Goal: Task Accomplishment & Management: Use online tool/utility

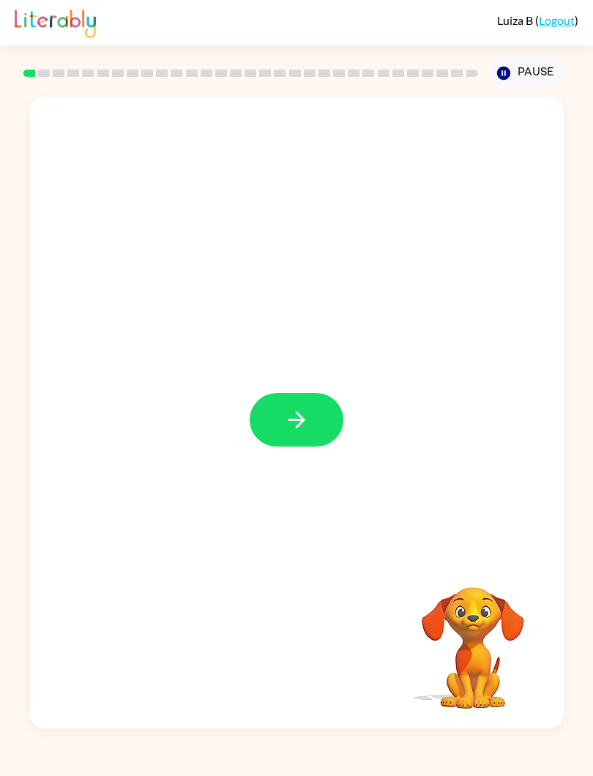
click at [282, 430] on button "button" at bounding box center [297, 419] width 94 height 53
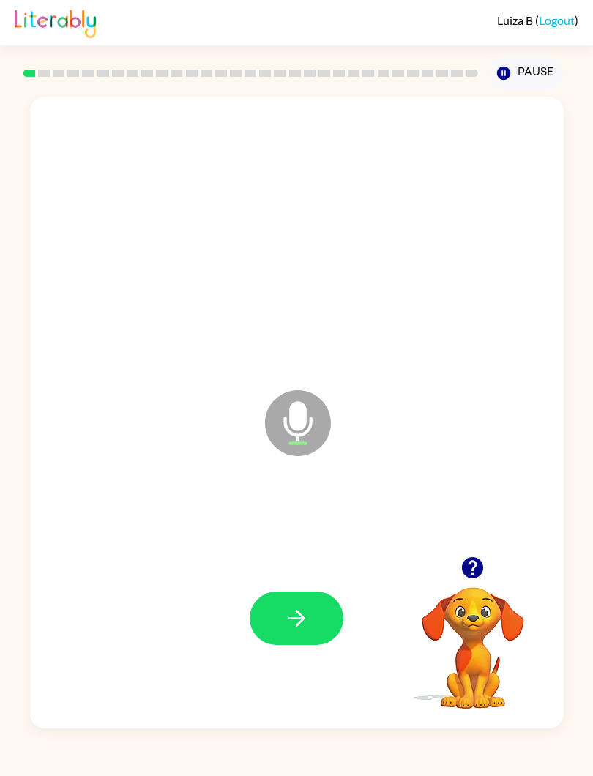
click at [320, 609] on button "button" at bounding box center [297, 618] width 94 height 53
click at [297, 607] on icon "button" at bounding box center [297, 618] width 26 height 26
click at [290, 603] on button "button" at bounding box center [297, 618] width 94 height 53
click at [307, 618] on icon "button" at bounding box center [297, 618] width 26 height 26
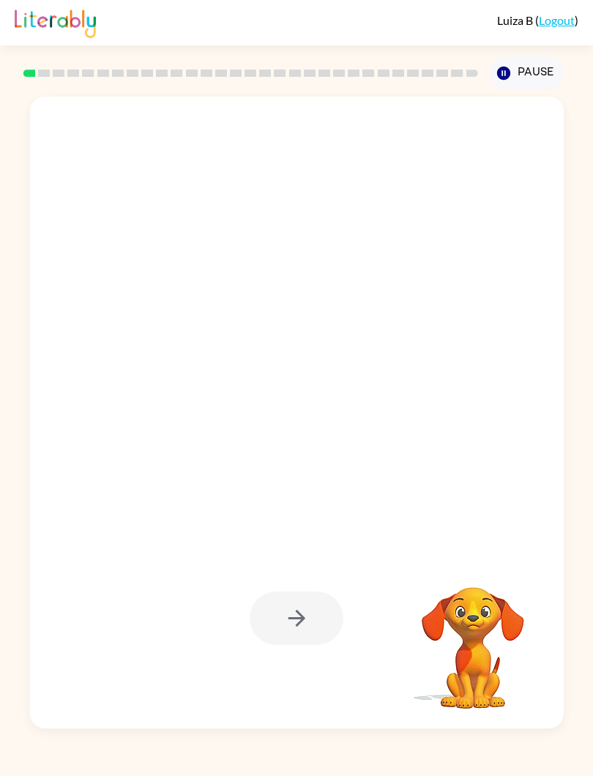
click at [314, 622] on div at bounding box center [297, 618] width 94 height 53
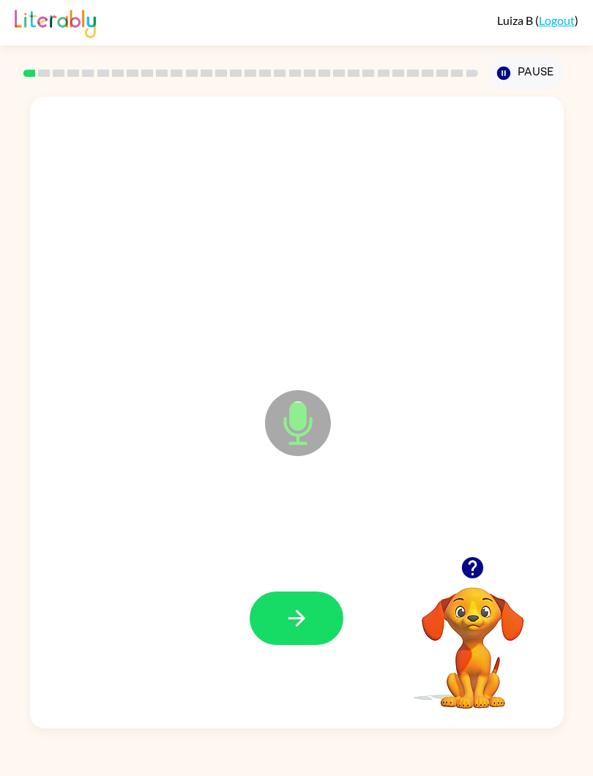
click at [306, 614] on icon "button" at bounding box center [297, 618] width 26 height 26
click at [316, 619] on button "button" at bounding box center [297, 618] width 94 height 53
click at [296, 621] on icon "button" at bounding box center [297, 618] width 26 height 26
click at [317, 617] on button "button" at bounding box center [297, 618] width 94 height 53
click at [321, 614] on button "button" at bounding box center [297, 618] width 94 height 53
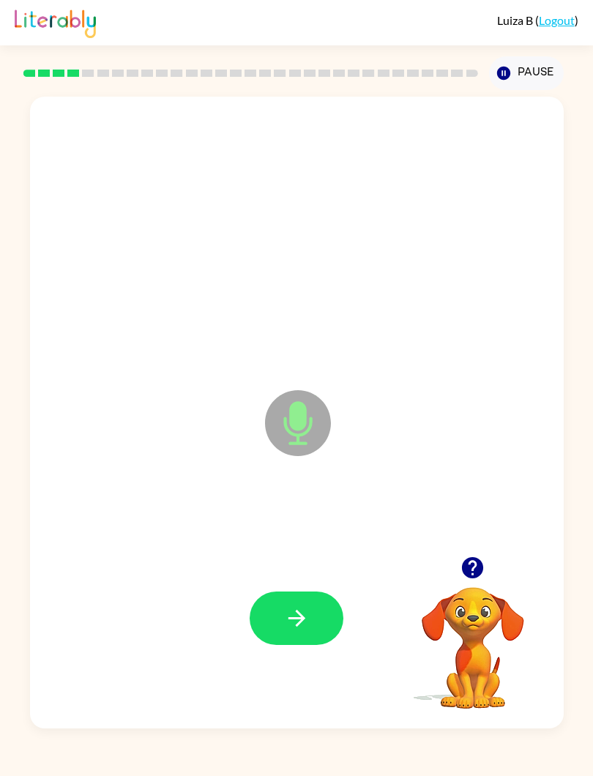
click at [316, 617] on button "button" at bounding box center [297, 618] width 94 height 53
click at [311, 621] on button "button" at bounding box center [297, 618] width 94 height 53
click at [332, 625] on button "button" at bounding box center [297, 618] width 94 height 53
click at [313, 614] on button "button" at bounding box center [297, 618] width 94 height 53
click at [287, 618] on icon "button" at bounding box center [297, 618] width 26 height 26
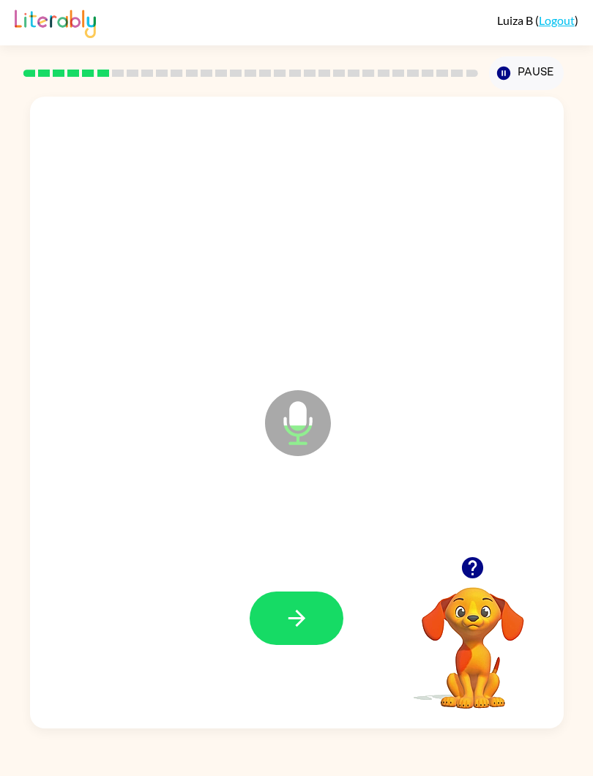
click at [297, 619] on icon "button" at bounding box center [296, 618] width 17 height 17
click at [279, 628] on button "button" at bounding box center [297, 618] width 94 height 53
click at [289, 608] on icon "button" at bounding box center [297, 618] width 26 height 26
click at [297, 630] on icon "button" at bounding box center [297, 618] width 26 height 26
click at [281, 622] on button "button" at bounding box center [297, 618] width 94 height 53
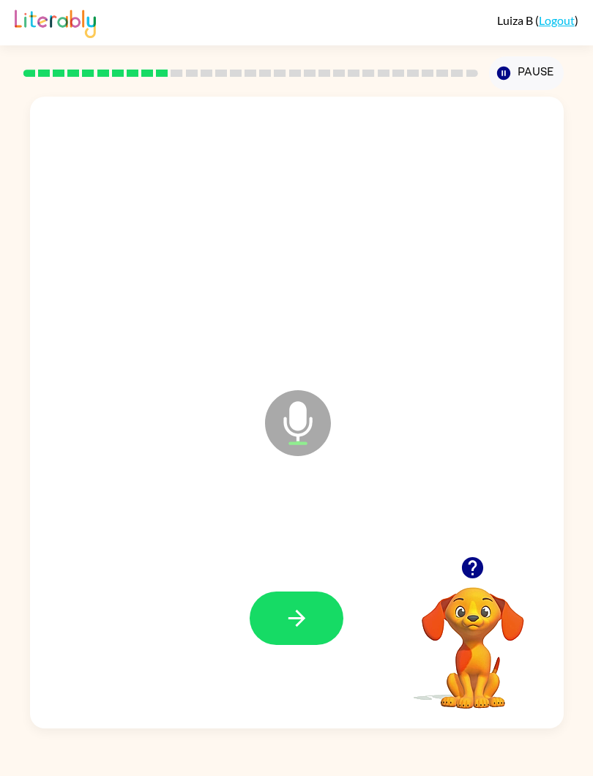
click at [275, 635] on button "button" at bounding box center [297, 618] width 94 height 53
click at [281, 596] on button "button" at bounding box center [297, 618] width 94 height 53
click at [283, 604] on button "button" at bounding box center [297, 618] width 94 height 53
click at [293, 606] on icon "button" at bounding box center [297, 618] width 26 height 26
click at [293, 622] on icon "button" at bounding box center [297, 618] width 26 height 26
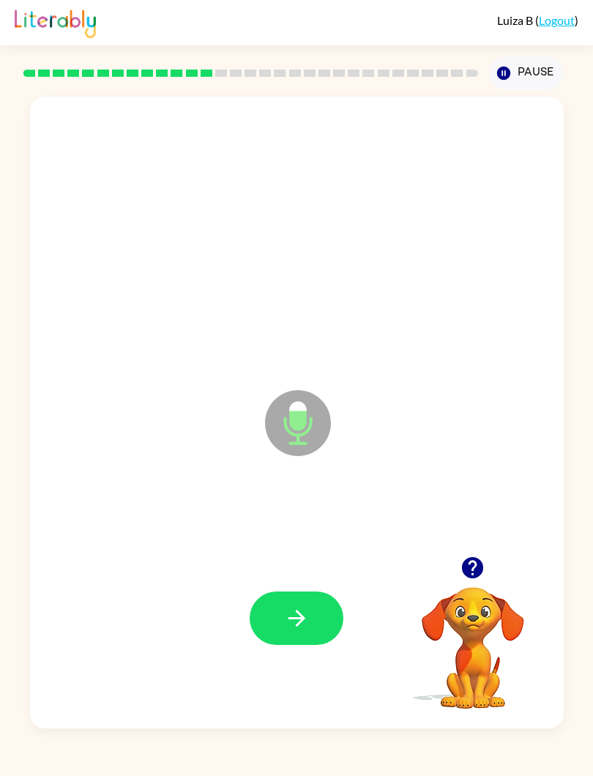
click at [307, 627] on icon "button" at bounding box center [297, 618] width 26 height 26
click at [284, 619] on icon "button" at bounding box center [297, 618] width 26 height 26
click at [280, 624] on button "button" at bounding box center [297, 618] width 94 height 53
click at [257, 578] on div at bounding box center [297, 618] width 504 height 191
click at [288, 605] on button "button" at bounding box center [297, 618] width 94 height 53
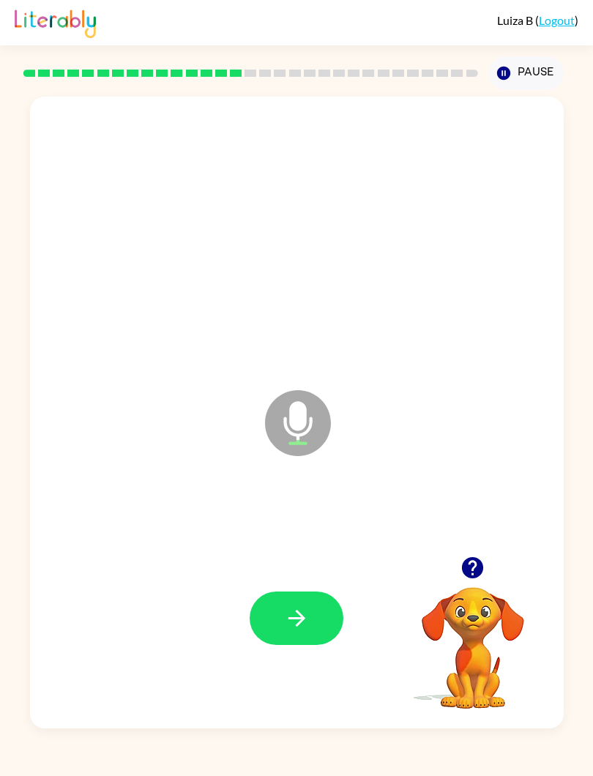
click at [299, 593] on button "button" at bounding box center [297, 618] width 94 height 53
click at [269, 623] on button "button" at bounding box center [297, 618] width 94 height 53
click at [286, 620] on icon "button" at bounding box center [297, 618] width 26 height 26
click at [283, 627] on button "button" at bounding box center [297, 618] width 94 height 53
click at [295, 622] on icon "button" at bounding box center [297, 618] width 26 height 26
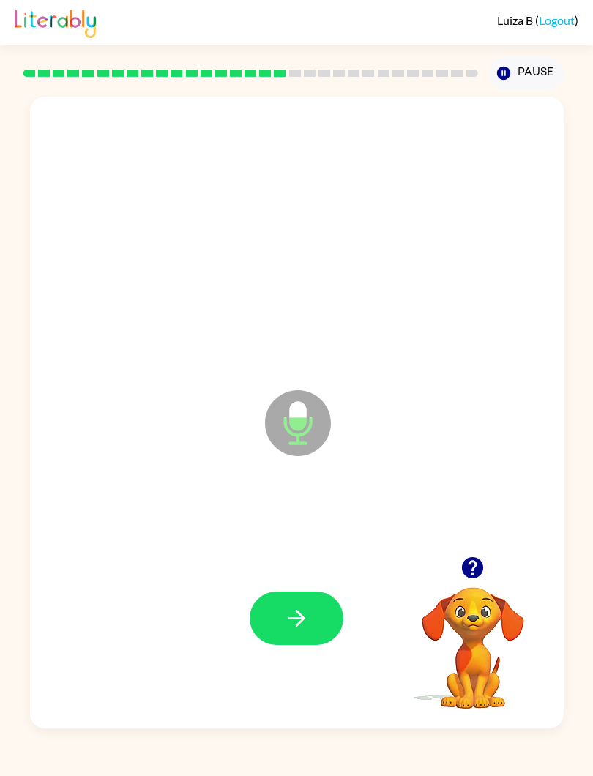
click at [298, 614] on icon "button" at bounding box center [296, 618] width 17 height 17
click at [295, 616] on icon "button" at bounding box center [297, 618] width 26 height 26
click at [293, 644] on button "button" at bounding box center [297, 618] width 94 height 53
click at [306, 617] on icon "button" at bounding box center [297, 618] width 26 height 26
click at [292, 612] on icon "button" at bounding box center [297, 618] width 26 height 26
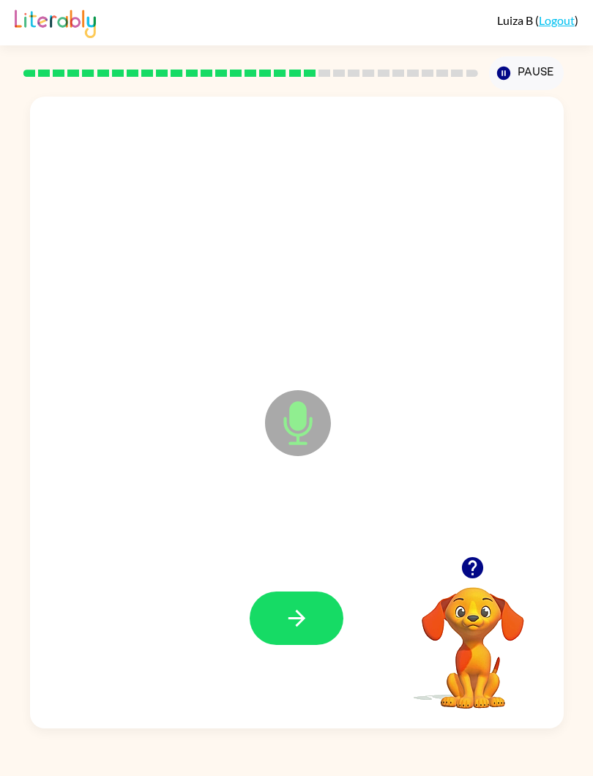
click at [307, 637] on button "button" at bounding box center [297, 618] width 94 height 53
click at [315, 630] on button "button" at bounding box center [297, 618] width 94 height 53
click at [327, 628] on button "button" at bounding box center [297, 618] width 94 height 53
click at [289, 622] on icon "button" at bounding box center [297, 618] width 26 height 26
click at [296, 615] on icon "button" at bounding box center [297, 618] width 26 height 26
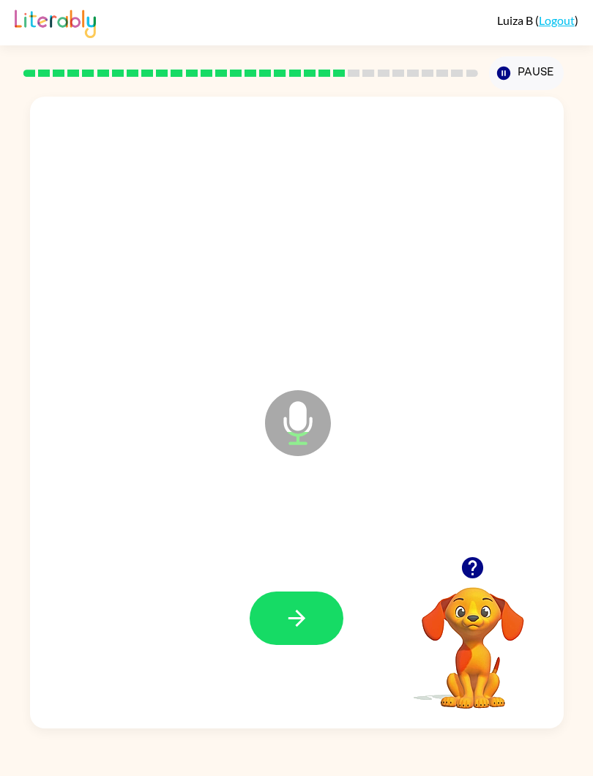
click at [260, 613] on button "button" at bounding box center [297, 618] width 94 height 53
click at [306, 619] on icon "button" at bounding box center [297, 618] width 26 height 26
click at [323, 618] on button "button" at bounding box center [297, 618] width 94 height 53
click at [297, 611] on icon "button" at bounding box center [297, 618] width 26 height 26
click at [295, 617] on icon "button" at bounding box center [297, 618] width 26 height 26
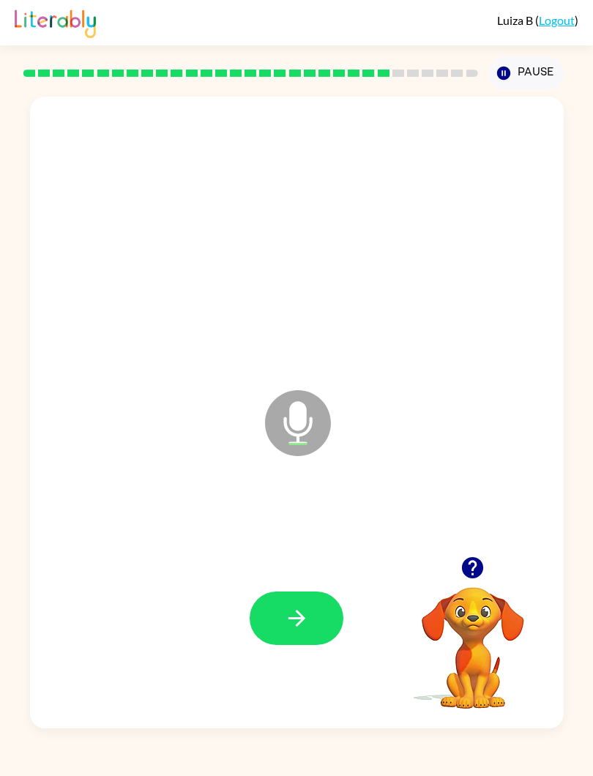
click at [256, 620] on button "button" at bounding box center [297, 618] width 94 height 53
click at [277, 617] on button "button" at bounding box center [297, 618] width 94 height 53
click at [306, 593] on button "button" at bounding box center [297, 618] width 94 height 53
click at [292, 603] on button "button" at bounding box center [297, 618] width 94 height 53
click at [296, 621] on icon "button" at bounding box center [297, 618] width 26 height 26
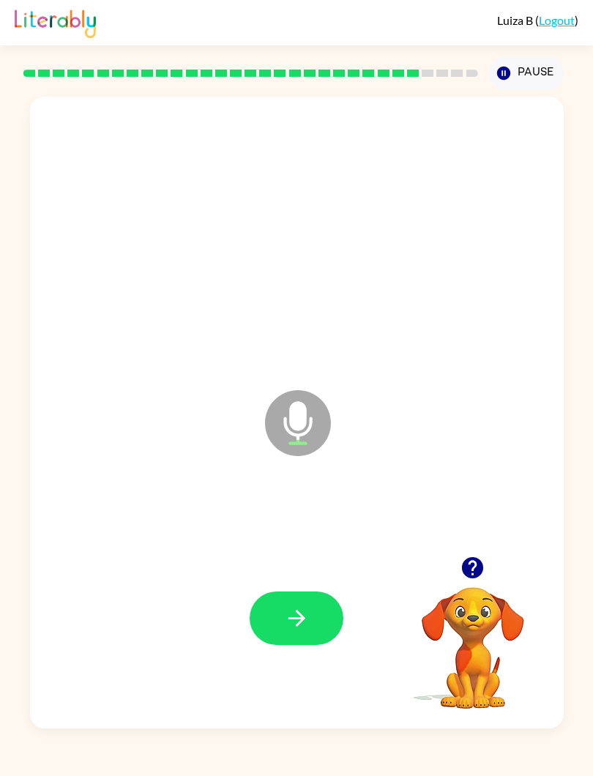
click at [286, 616] on icon "button" at bounding box center [297, 618] width 26 height 26
click at [299, 630] on icon "button" at bounding box center [297, 618] width 26 height 26
click at [293, 603] on button "button" at bounding box center [297, 618] width 94 height 53
click at [291, 614] on icon "button" at bounding box center [297, 618] width 26 height 26
click at [304, 602] on button "button" at bounding box center [297, 618] width 94 height 53
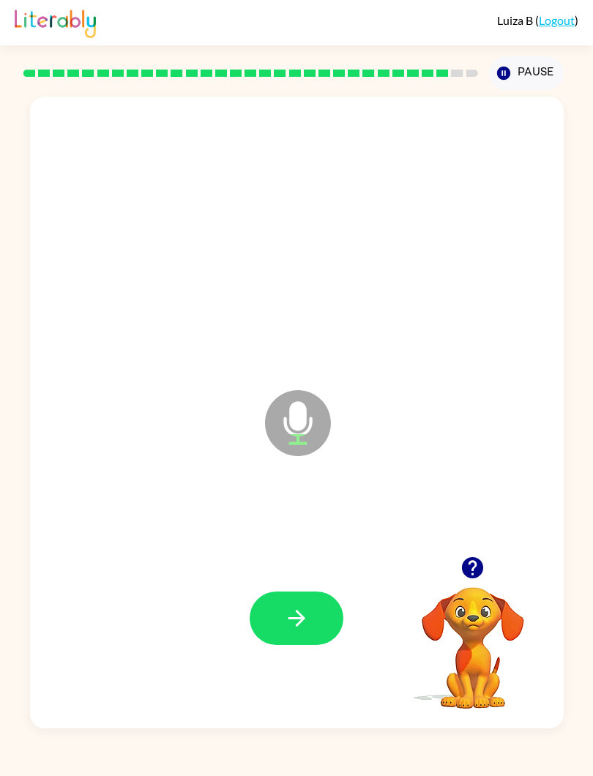
click at [290, 619] on icon "button" at bounding box center [296, 618] width 17 height 17
click at [294, 644] on button "button" at bounding box center [297, 618] width 94 height 53
click at [297, 620] on icon "button" at bounding box center [297, 618] width 26 height 26
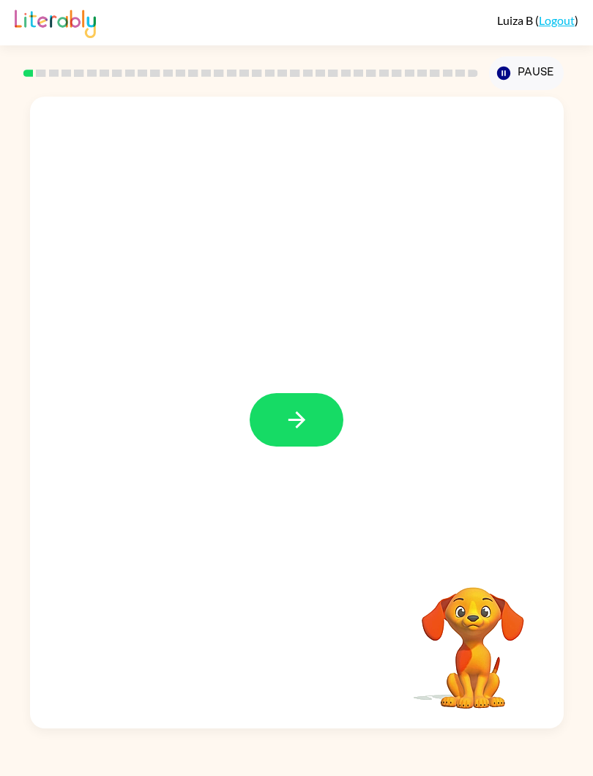
click at [518, 70] on button "Pause Pause" at bounding box center [526, 73] width 75 height 34
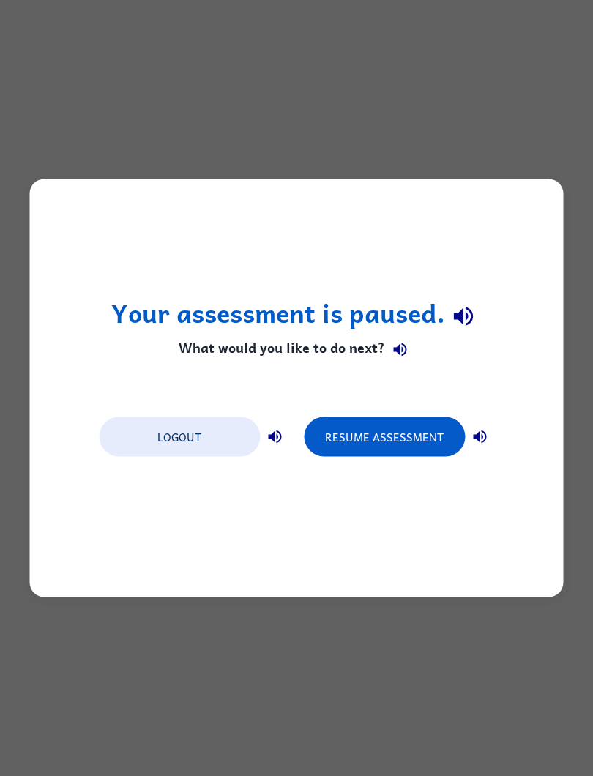
click at [354, 433] on button "Resume Assessment" at bounding box center [384, 437] width 161 height 40
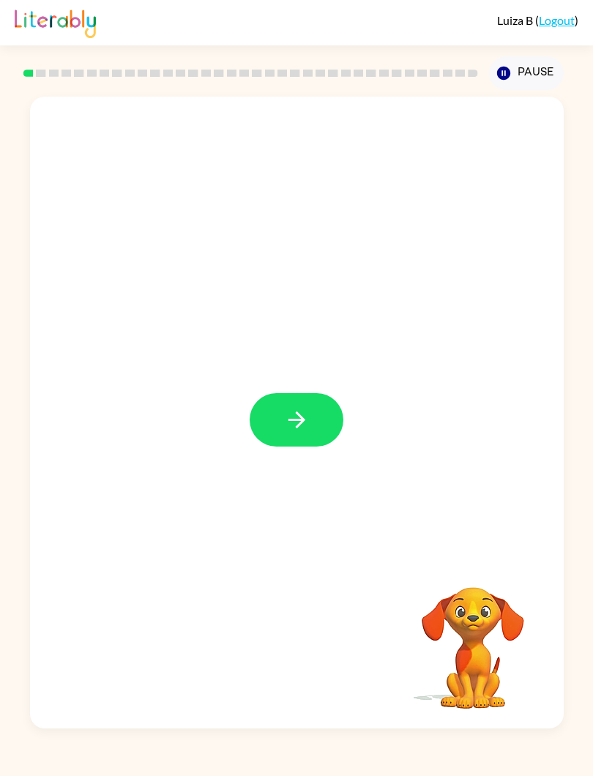
click at [278, 423] on button "button" at bounding box center [297, 419] width 94 height 53
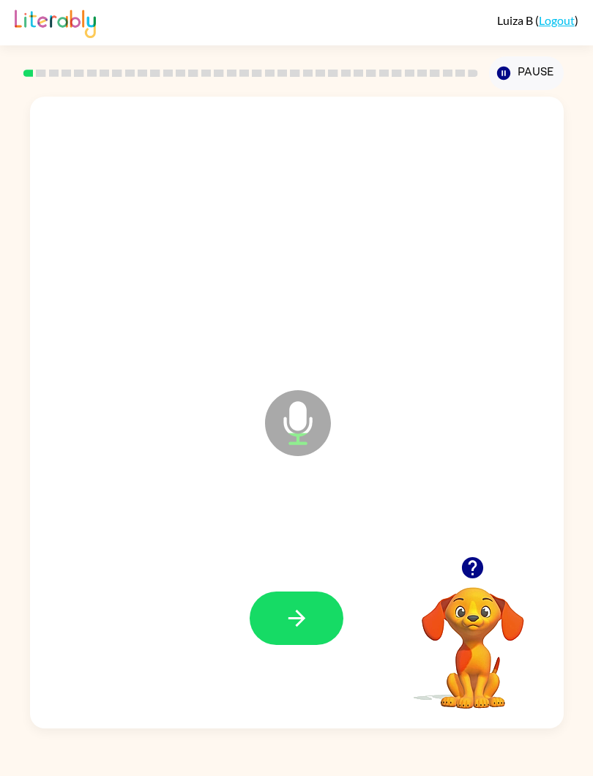
click at [295, 623] on icon "button" at bounding box center [297, 618] width 26 height 26
click at [291, 633] on button "button" at bounding box center [297, 618] width 94 height 53
click at [288, 622] on icon "button" at bounding box center [297, 618] width 26 height 26
click at [286, 605] on button "button" at bounding box center [297, 618] width 94 height 53
click at [272, 600] on button "button" at bounding box center [297, 618] width 94 height 53
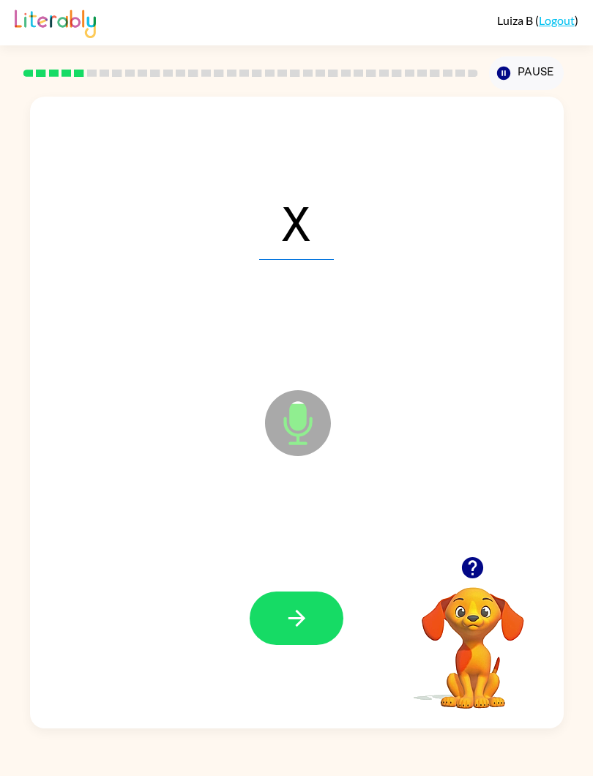
click at [283, 633] on button "button" at bounding box center [297, 618] width 94 height 53
click at [324, 605] on button "button" at bounding box center [297, 618] width 94 height 53
click at [306, 618] on icon "button" at bounding box center [297, 618] width 26 height 26
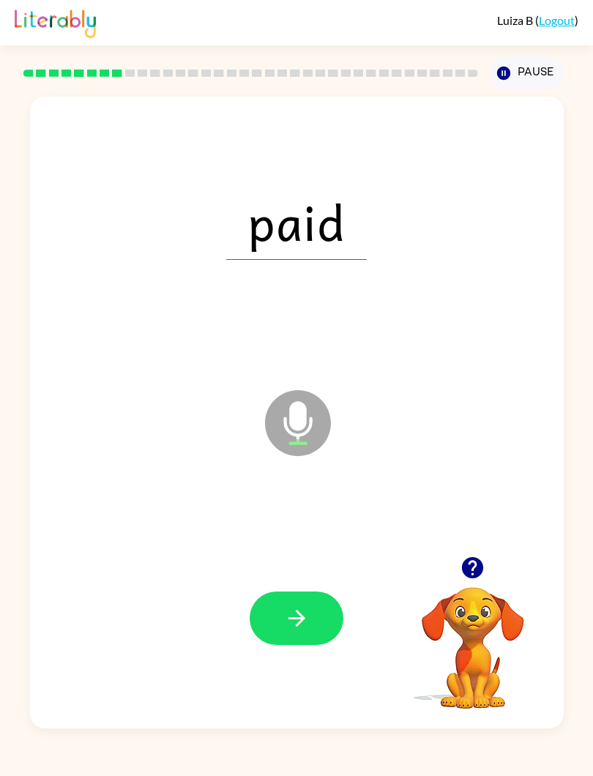
click at [306, 595] on button "button" at bounding box center [297, 618] width 94 height 53
click at [301, 612] on icon "button" at bounding box center [297, 618] width 26 height 26
click at [302, 604] on button "button" at bounding box center [297, 618] width 94 height 53
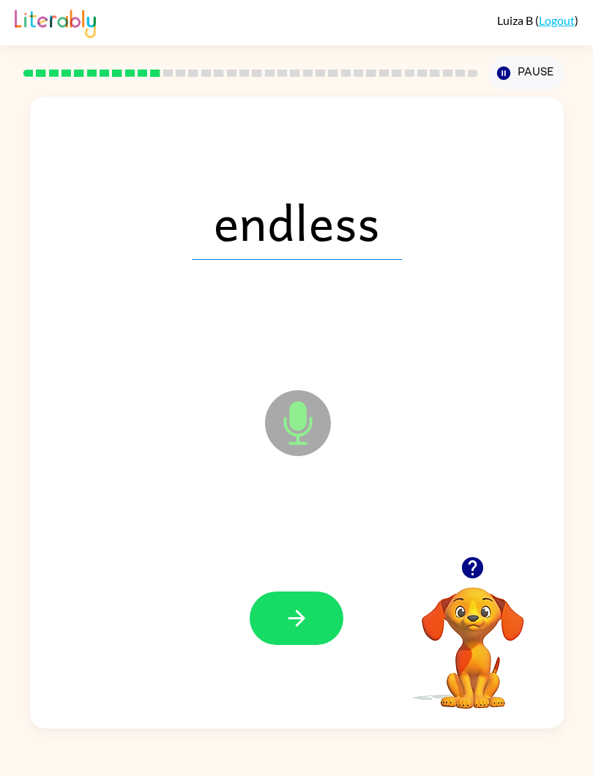
click at [291, 618] on icon "button" at bounding box center [297, 618] width 26 height 26
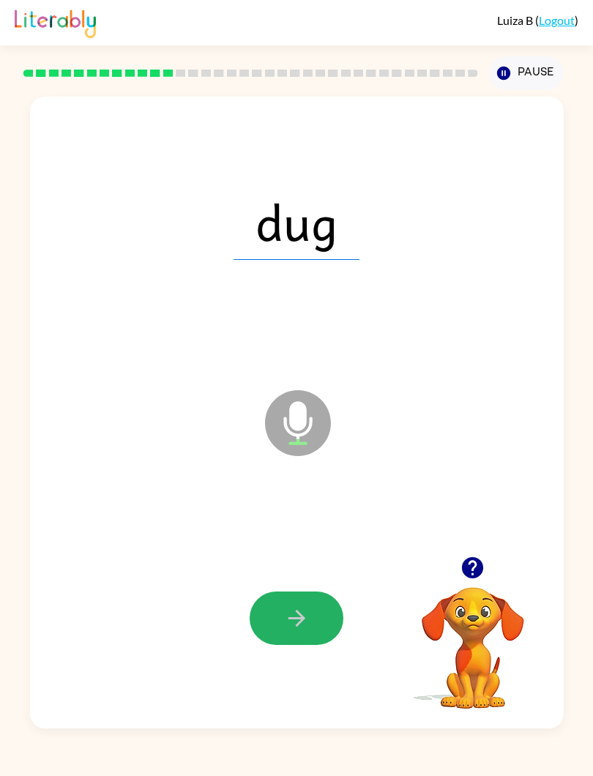
click at [278, 608] on button "button" at bounding box center [297, 618] width 94 height 53
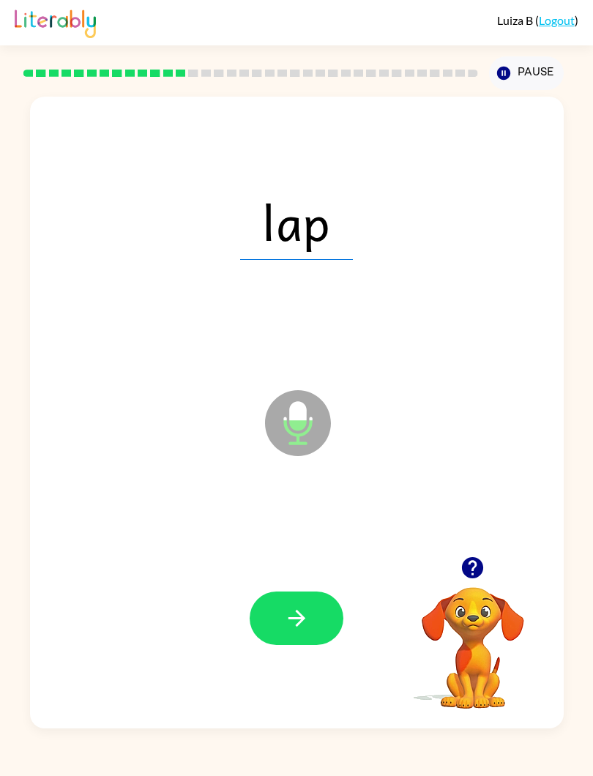
click at [289, 612] on icon "button" at bounding box center [297, 618] width 26 height 26
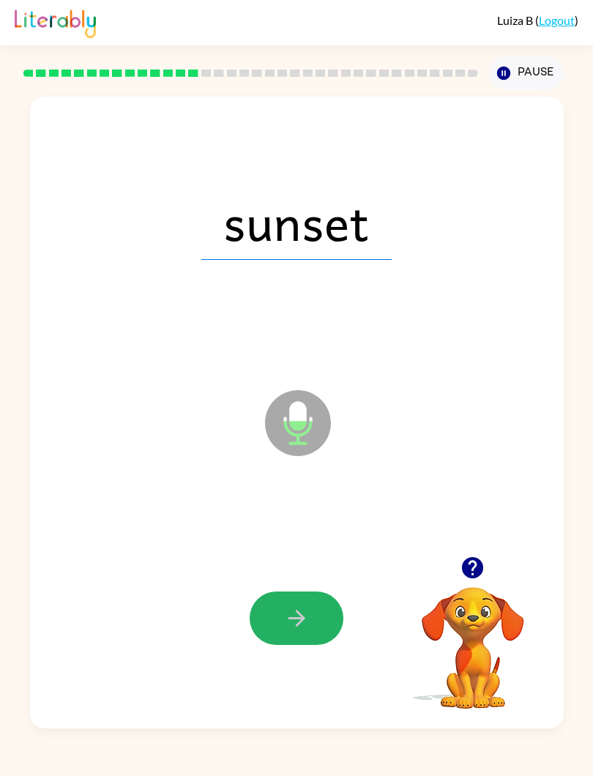
click at [283, 602] on button "button" at bounding box center [297, 618] width 94 height 53
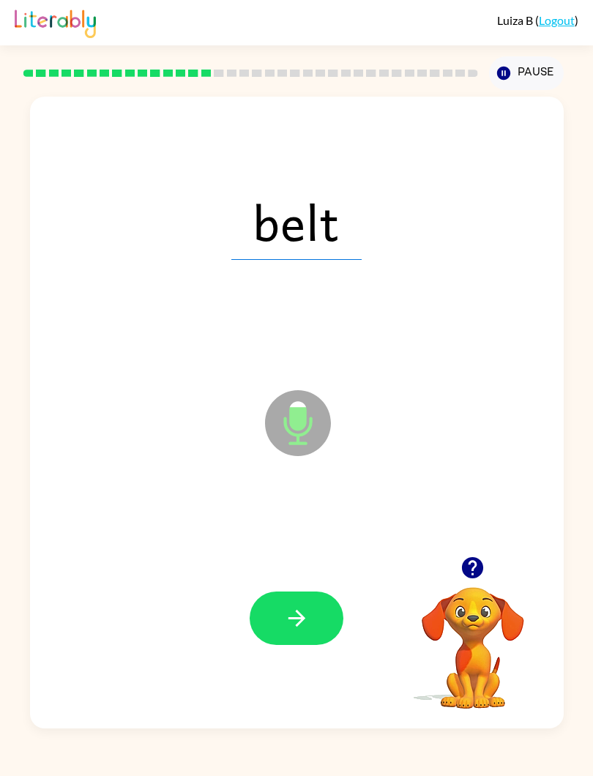
click at [288, 639] on button "button" at bounding box center [297, 618] width 94 height 53
click at [294, 603] on button "button" at bounding box center [297, 618] width 94 height 53
click at [287, 601] on button "button" at bounding box center [297, 618] width 94 height 53
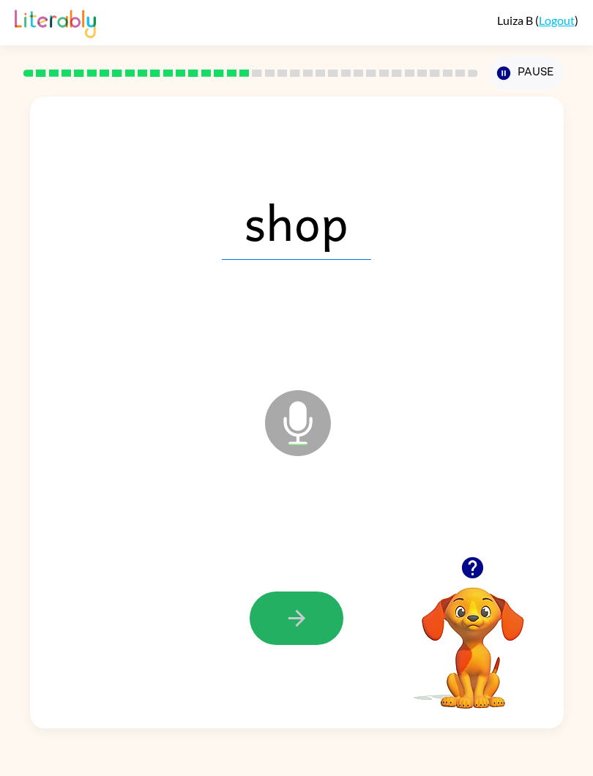
click at [291, 616] on icon "button" at bounding box center [297, 618] width 26 height 26
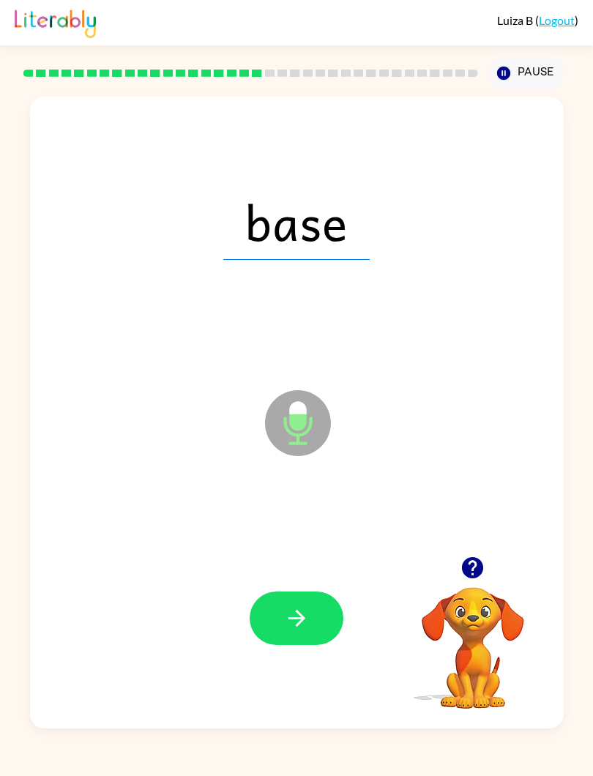
click at [281, 600] on button "button" at bounding box center [297, 618] width 94 height 53
click at [303, 624] on icon "button" at bounding box center [297, 618] width 26 height 26
click at [297, 629] on icon "button" at bounding box center [297, 618] width 26 height 26
click at [310, 608] on button "button" at bounding box center [297, 618] width 94 height 53
click at [299, 628] on icon "button" at bounding box center [297, 618] width 26 height 26
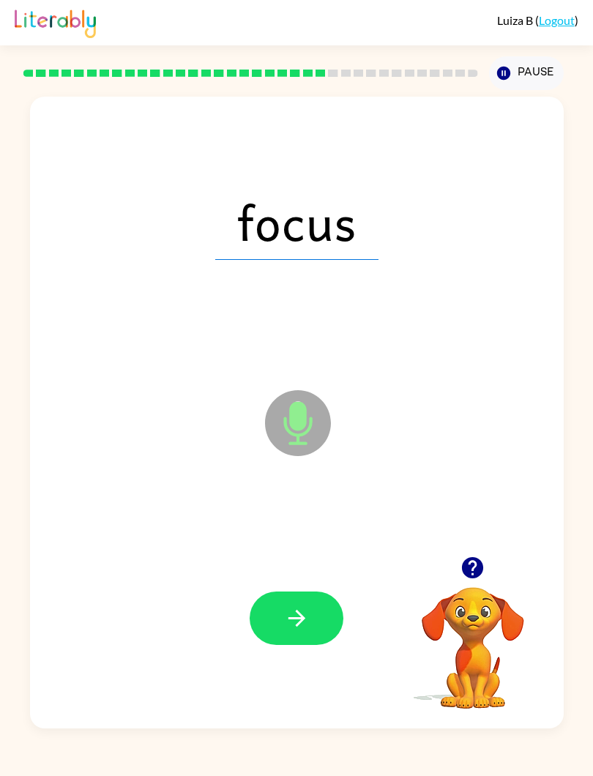
click at [299, 616] on icon "button" at bounding box center [297, 618] width 26 height 26
click at [277, 625] on button "button" at bounding box center [297, 618] width 94 height 53
click at [305, 625] on icon "button" at bounding box center [297, 618] width 26 height 26
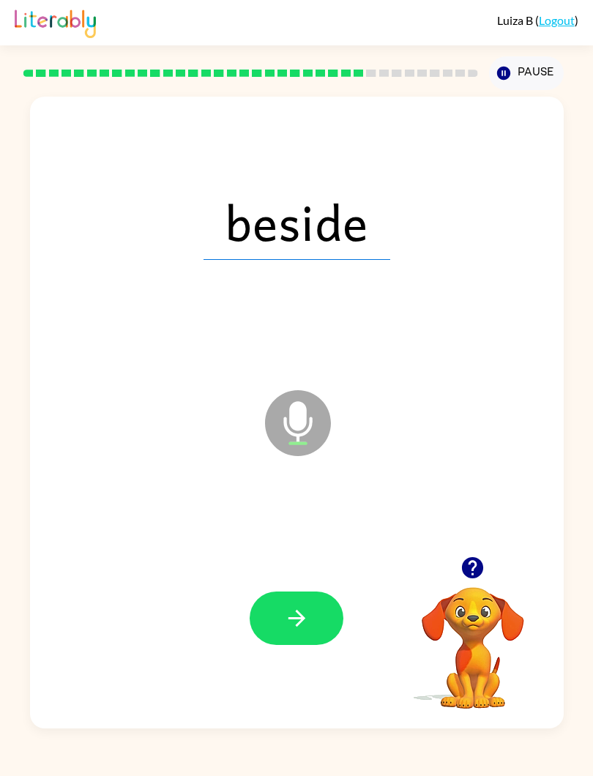
click at [277, 613] on button "button" at bounding box center [297, 618] width 94 height 53
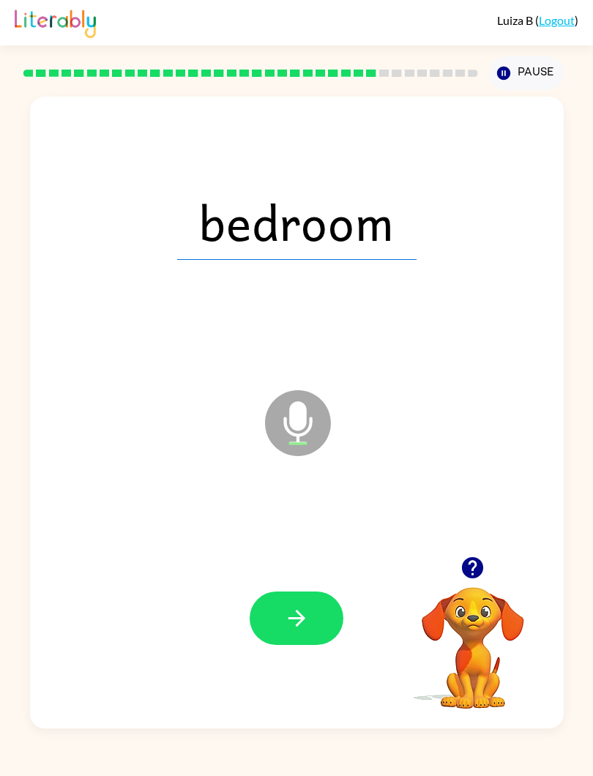
click at [284, 619] on icon "button" at bounding box center [297, 618] width 26 height 26
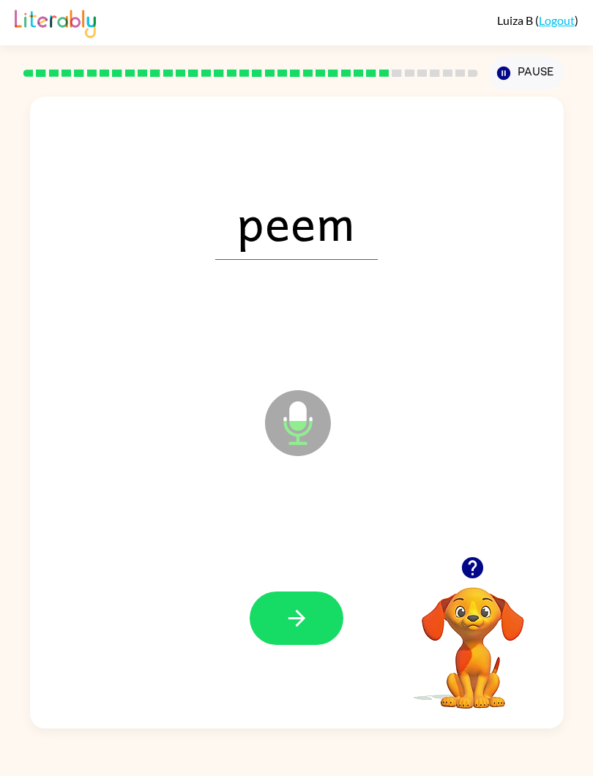
click at [284, 601] on button "button" at bounding box center [297, 618] width 94 height 53
click at [244, 592] on div at bounding box center [297, 618] width 504 height 191
click at [249, 596] on div at bounding box center [297, 618] width 504 height 191
click at [290, 617] on icon "button" at bounding box center [297, 618] width 26 height 26
click at [299, 625] on icon "button" at bounding box center [296, 618] width 17 height 17
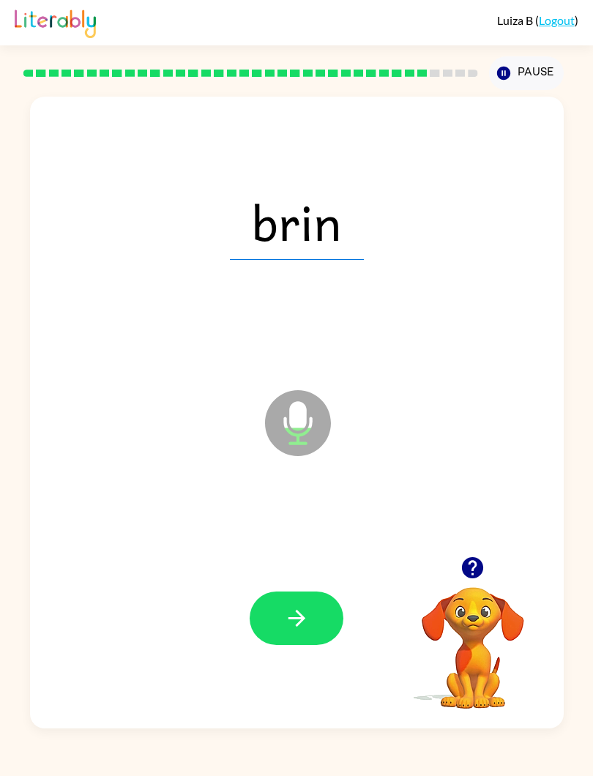
click at [289, 641] on button "button" at bounding box center [297, 618] width 94 height 53
click at [284, 616] on icon "button" at bounding box center [297, 618] width 26 height 26
click at [308, 595] on button "button" at bounding box center [297, 618] width 94 height 53
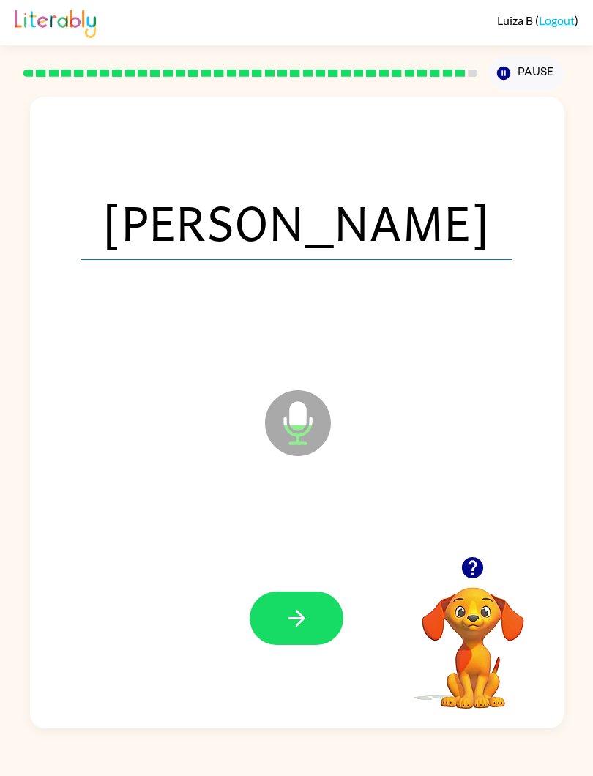
click at [297, 612] on icon "button" at bounding box center [296, 618] width 17 height 17
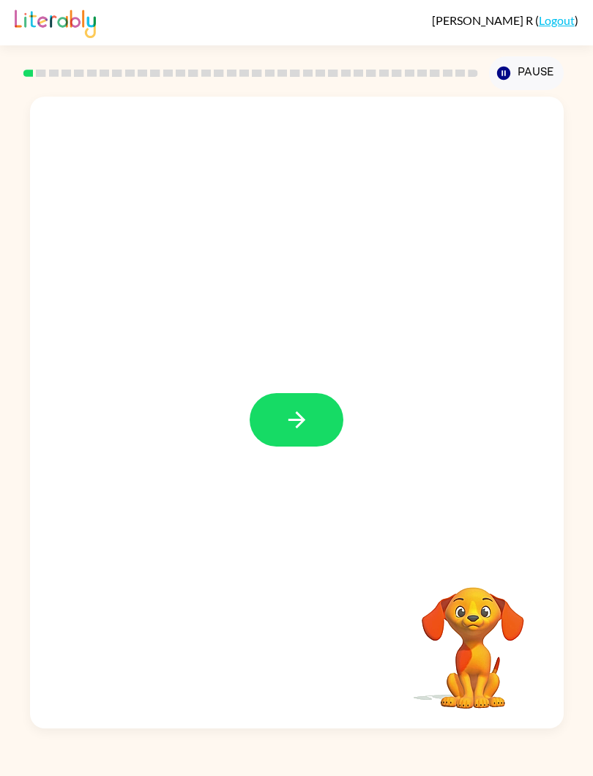
click at [317, 413] on button "button" at bounding box center [297, 419] width 94 height 53
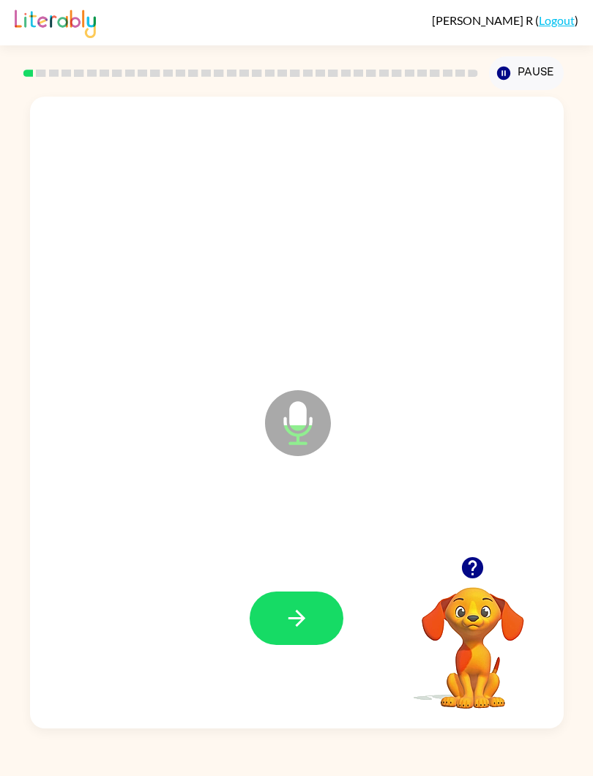
click at [315, 605] on button "button" at bounding box center [297, 618] width 94 height 53
click at [284, 609] on icon "button" at bounding box center [297, 618] width 26 height 26
click at [284, 615] on icon "button" at bounding box center [297, 618] width 26 height 26
click at [275, 619] on button "button" at bounding box center [297, 618] width 94 height 53
click at [275, 623] on button "button" at bounding box center [297, 618] width 94 height 53
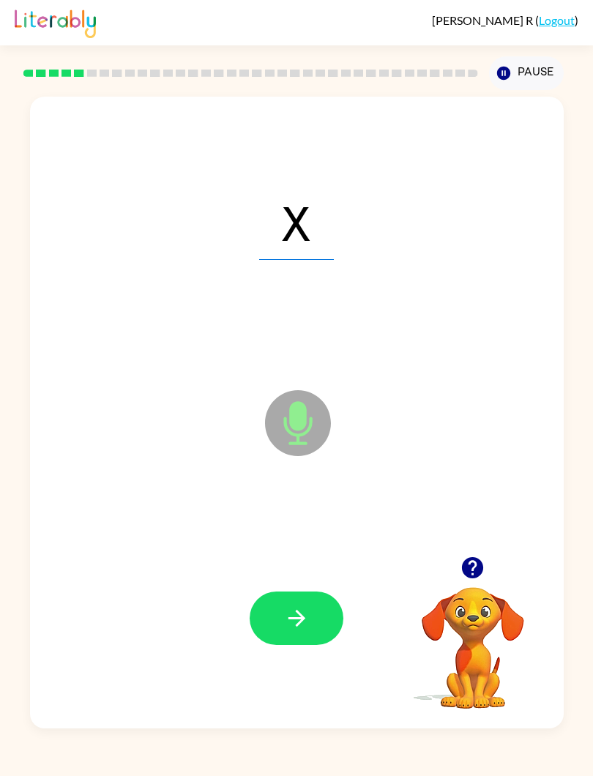
click at [284, 635] on button "button" at bounding box center [297, 618] width 94 height 53
click at [284, 616] on icon "button" at bounding box center [297, 618] width 26 height 26
click at [290, 616] on icon "button" at bounding box center [297, 618] width 26 height 26
click at [293, 628] on icon "button" at bounding box center [297, 618] width 26 height 26
click at [286, 612] on icon "button" at bounding box center [297, 618] width 26 height 26
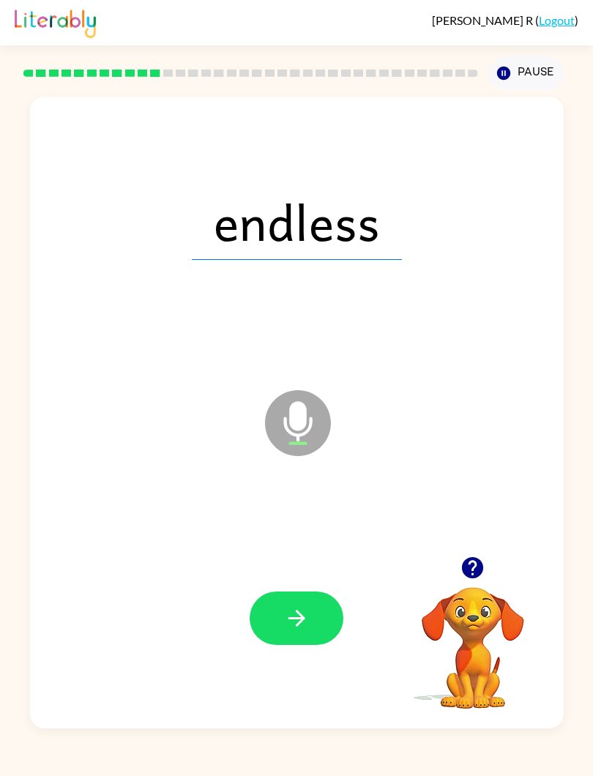
click at [23, 490] on div "endless Microphone The Microphone is here when it is your turn to talk Your bro…" at bounding box center [296, 409] width 593 height 638
click at [290, 616] on icon "button" at bounding box center [297, 618] width 26 height 26
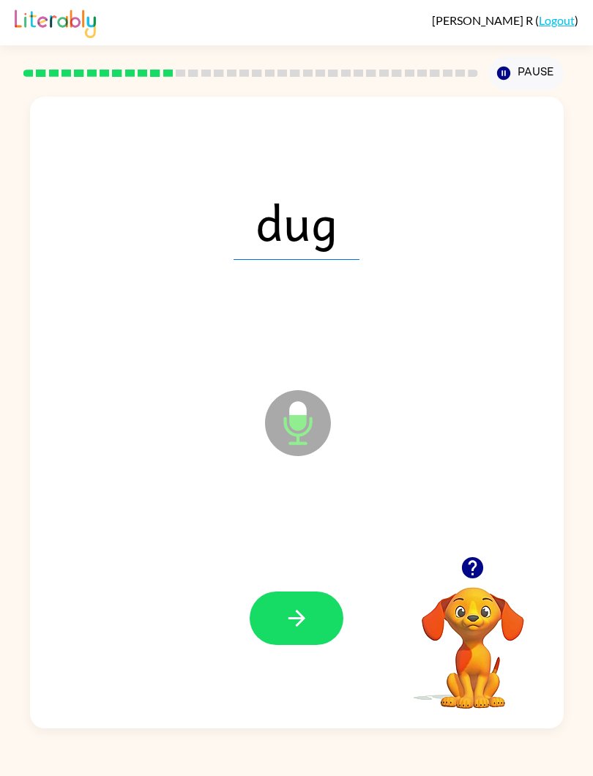
click at [291, 626] on icon "button" at bounding box center [297, 618] width 26 height 26
click at [287, 630] on icon "button" at bounding box center [297, 618] width 26 height 26
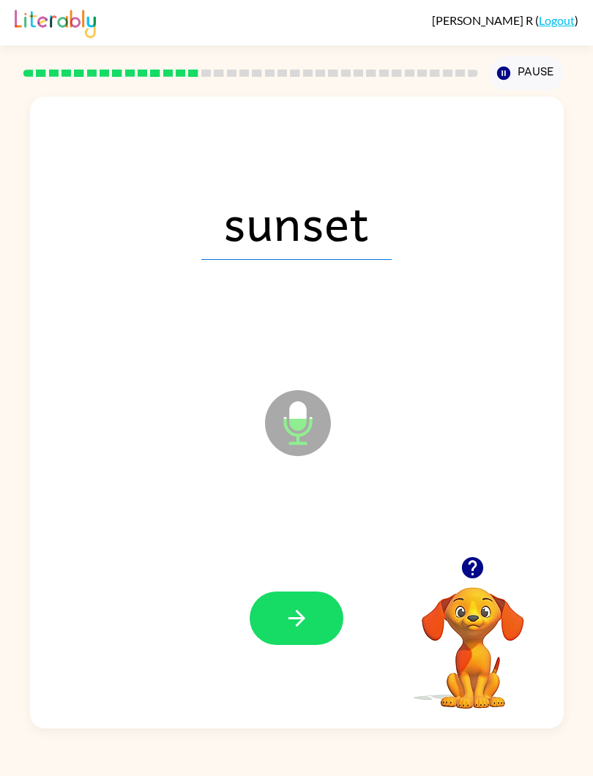
click at [285, 604] on button "button" at bounding box center [297, 618] width 94 height 53
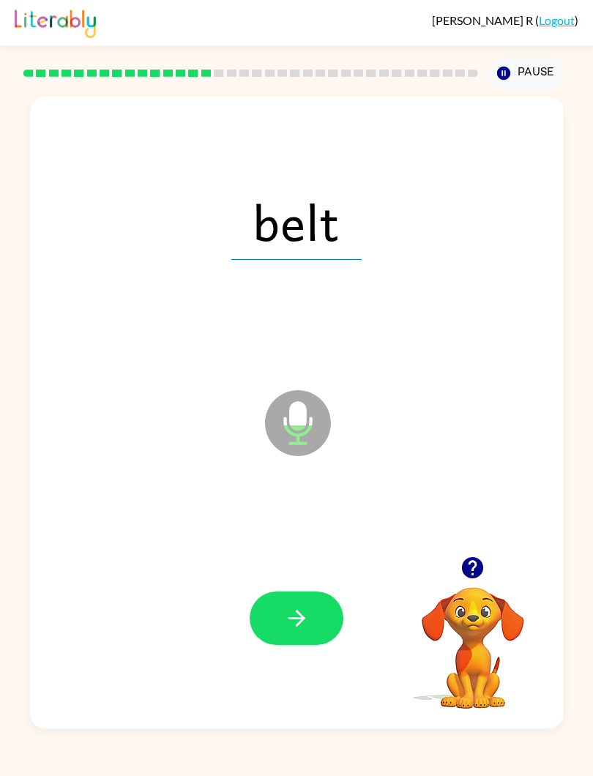
click at [284, 618] on icon "button" at bounding box center [297, 618] width 26 height 26
click at [288, 632] on button "button" at bounding box center [297, 618] width 94 height 53
click at [286, 632] on button "button" at bounding box center [297, 618] width 94 height 53
click at [284, 642] on button "button" at bounding box center [297, 618] width 94 height 53
click at [291, 632] on button "button" at bounding box center [297, 618] width 94 height 53
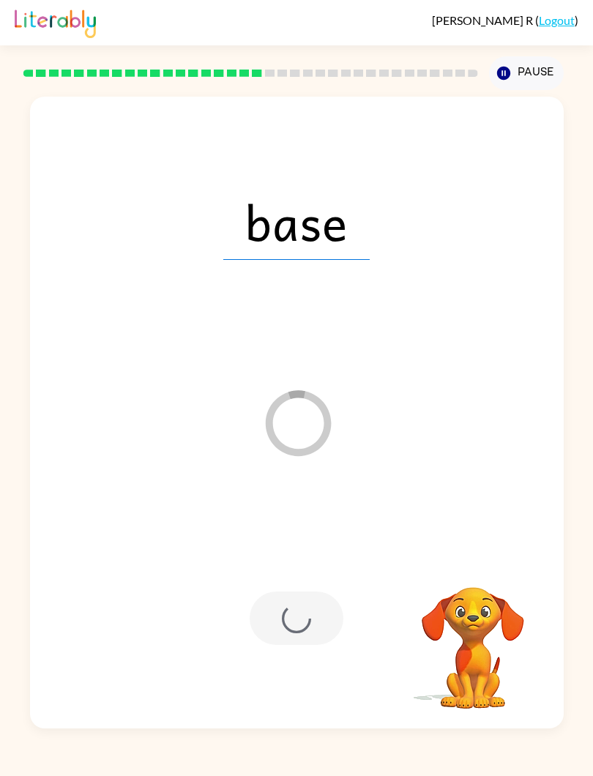
click at [103, 669] on div at bounding box center [297, 618] width 504 height 191
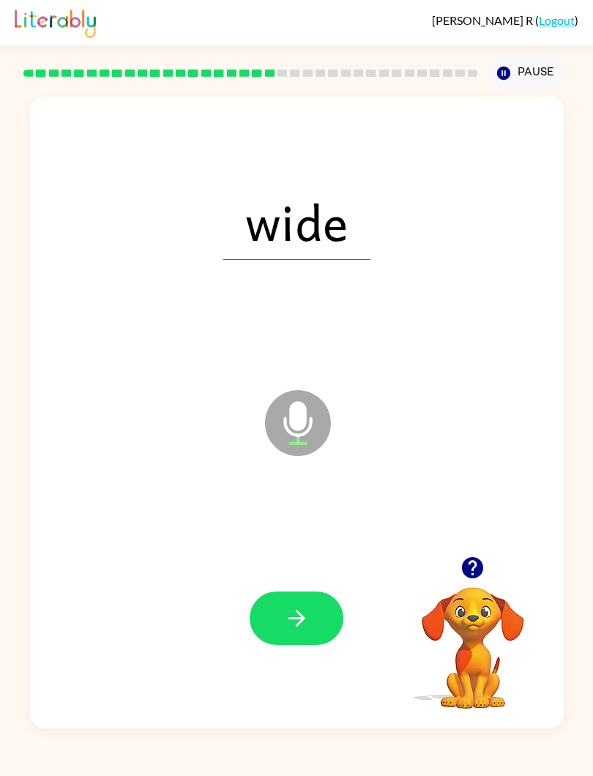
click at [305, 612] on icon "button" at bounding box center [297, 618] width 26 height 26
click at [284, 600] on button "button" at bounding box center [297, 618] width 94 height 53
click at [293, 586] on div at bounding box center [297, 618] width 504 height 191
click at [304, 615] on icon "button" at bounding box center [297, 618] width 26 height 26
click at [291, 616] on icon "button" at bounding box center [297, 618] width 26 height 26
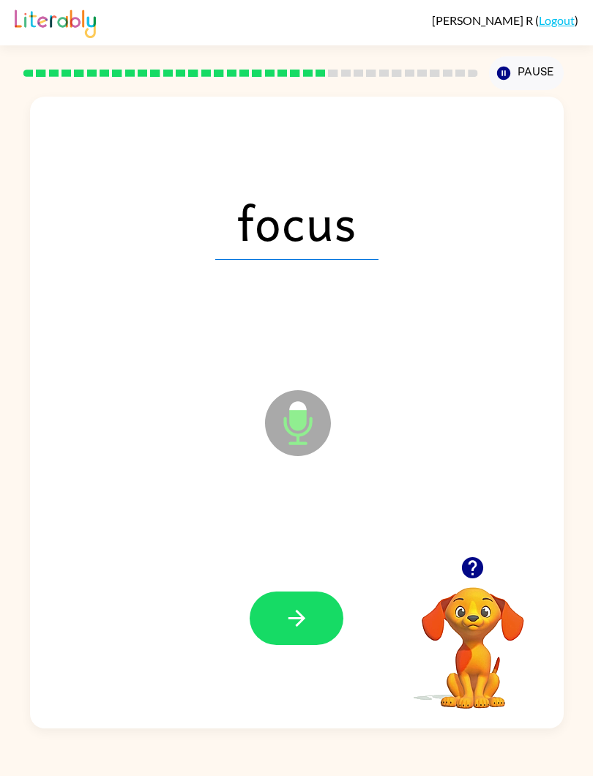
click at [297, 631] on icon "button" at bounding box center [297, 618] width 26 height 26
click at [290, 622] on icon "button" at bounding box center [297, 618] width 26 height 26
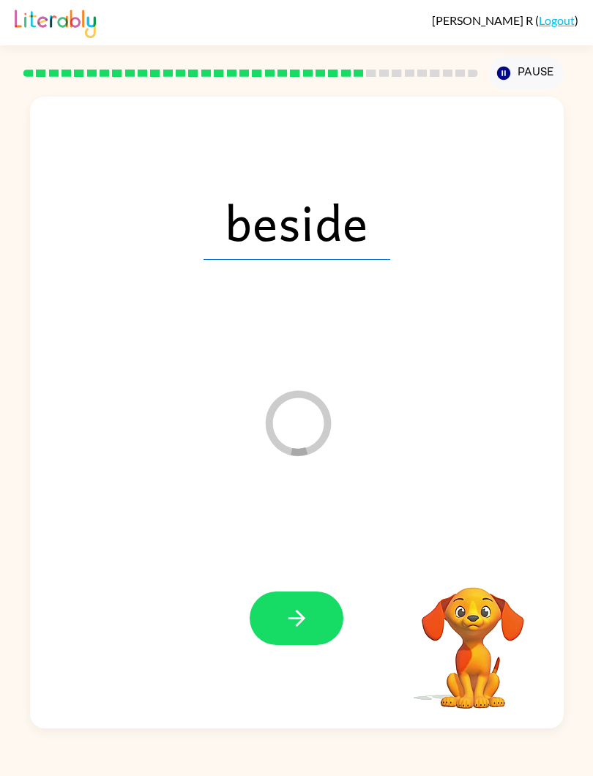
click at [304, 622] on icon "button" at bounding box center [297, 618] width 26 height 26
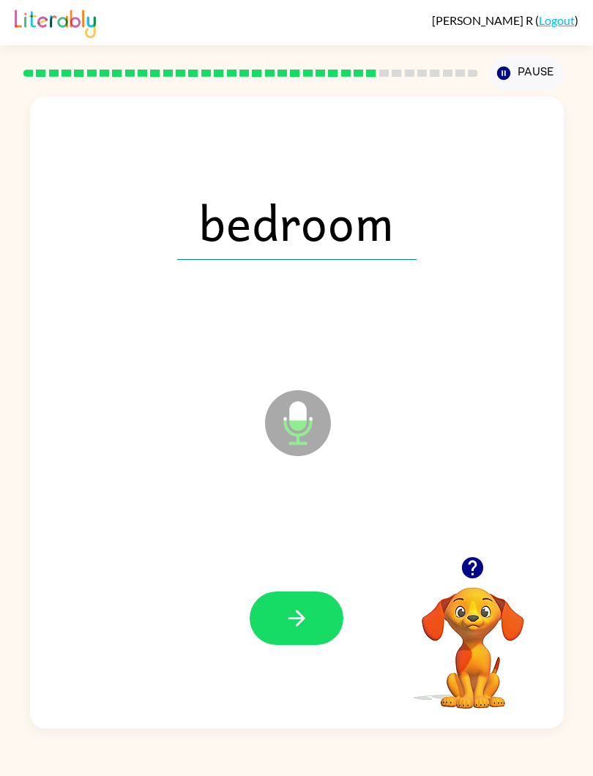
click at [279, 635] on button "button" at bounding box center [297, 618] width 94 height 53
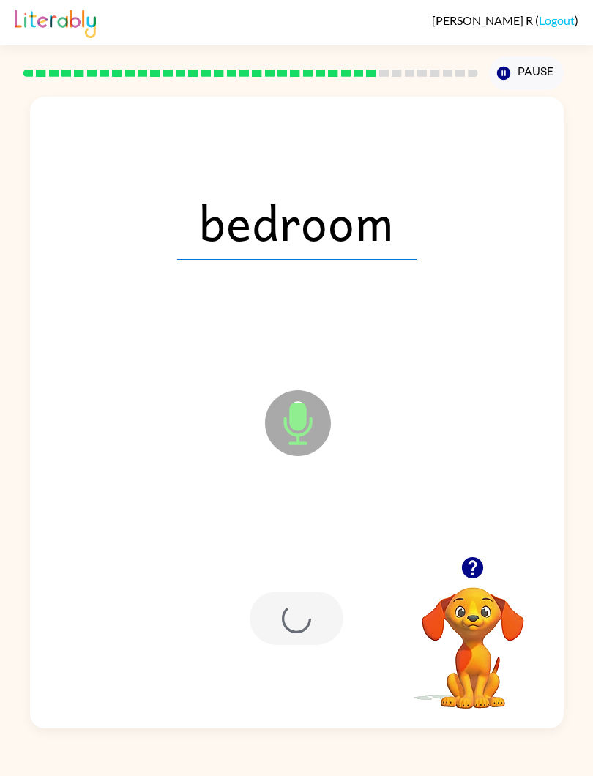
click at [278, 634] on div at bounding box center [297, 618] width 94 height 53
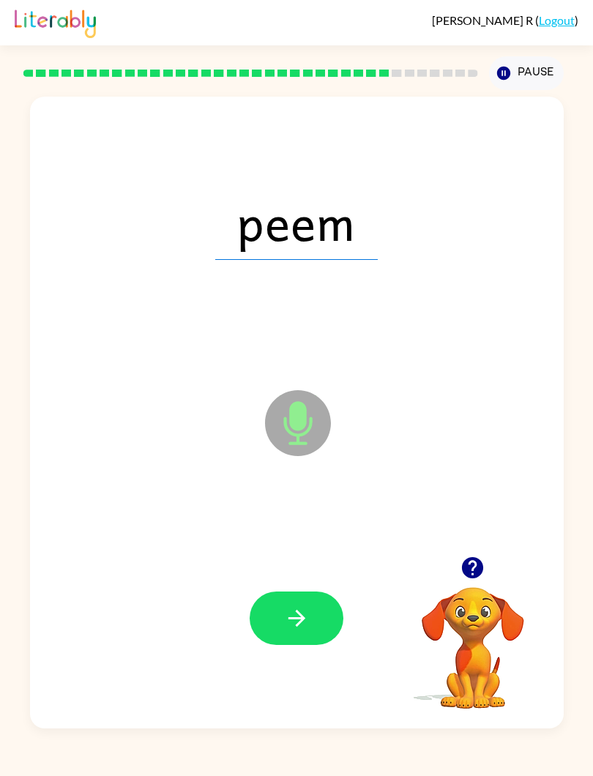
click at [294, 632] on button "button" at bounding box center [297, 618] width 94 height 53
click at [291, 621] on icon "button" at bounding box center [297, 618] width 26 height 26
click at [288, 616] on icon "button" at bounding box center [297, 618] width 26 height 26
click at [271, 612] on button "button" at bounding box center [297, 618] width 94 height 53
click at [296, 612] on icon "button" at bounding box center [296, 618] width 17 height 17
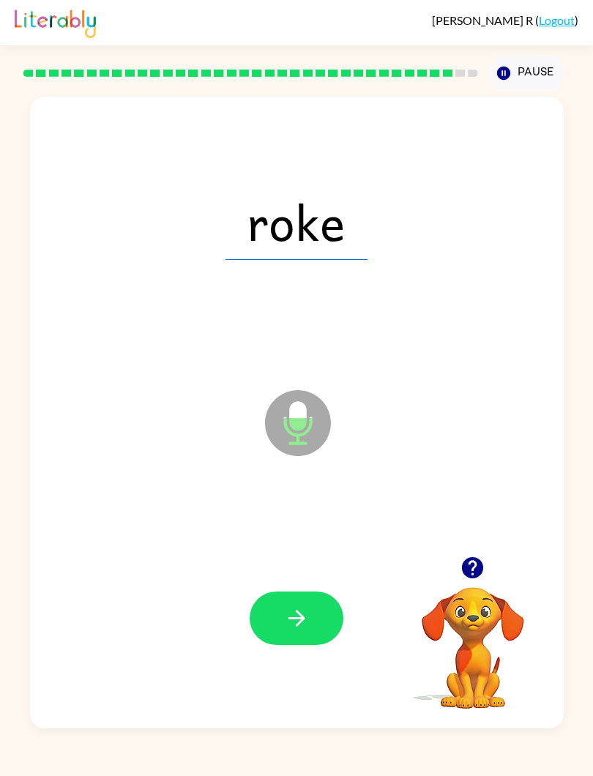
click at [288, 623] on icon "button" at bounding box center [297, 618] width 26 height 26
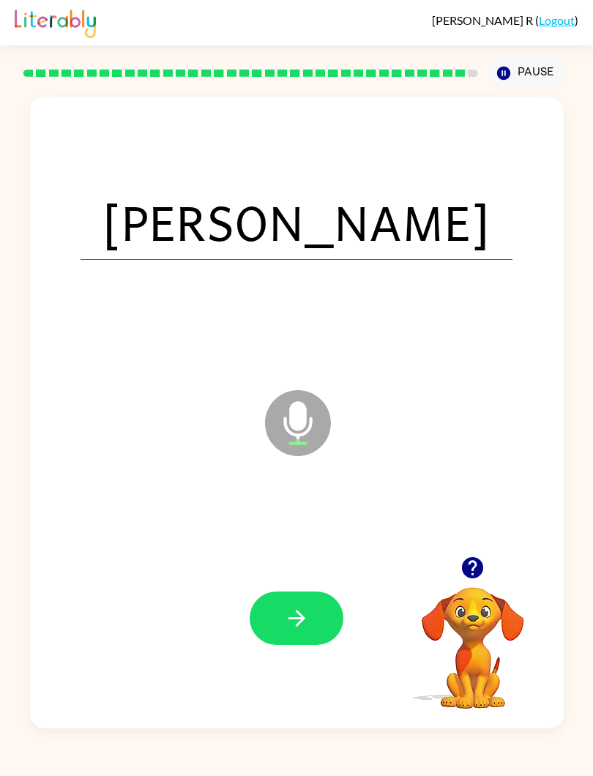
click at [304, 631] on icon "button" at bounding box center [297, 618] width 26 height 26
